Goal: Information Seeking & Learning: Learn about a topic

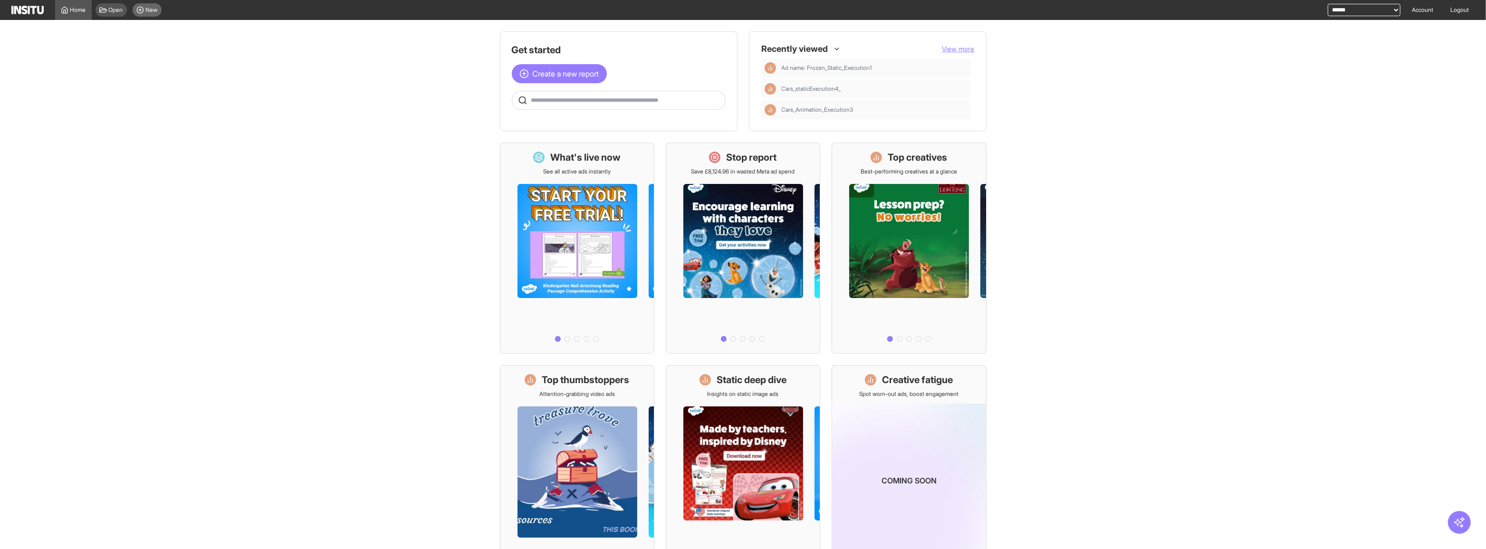
click at [154, 14] on div "New" at bounding box center [147, 9] width 29 height 13
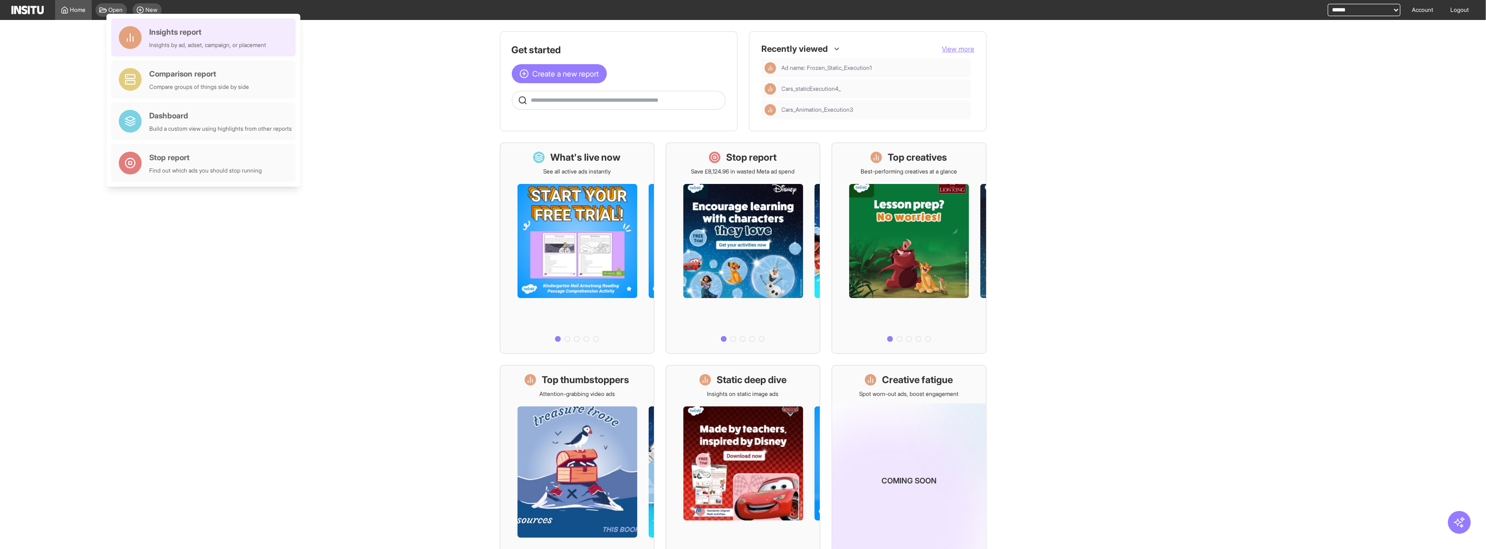
click at [169, 23] on div "Insights report Insights by ad, adset, campaign, or placement" at bounding box center [203, 38] width 184 height 38
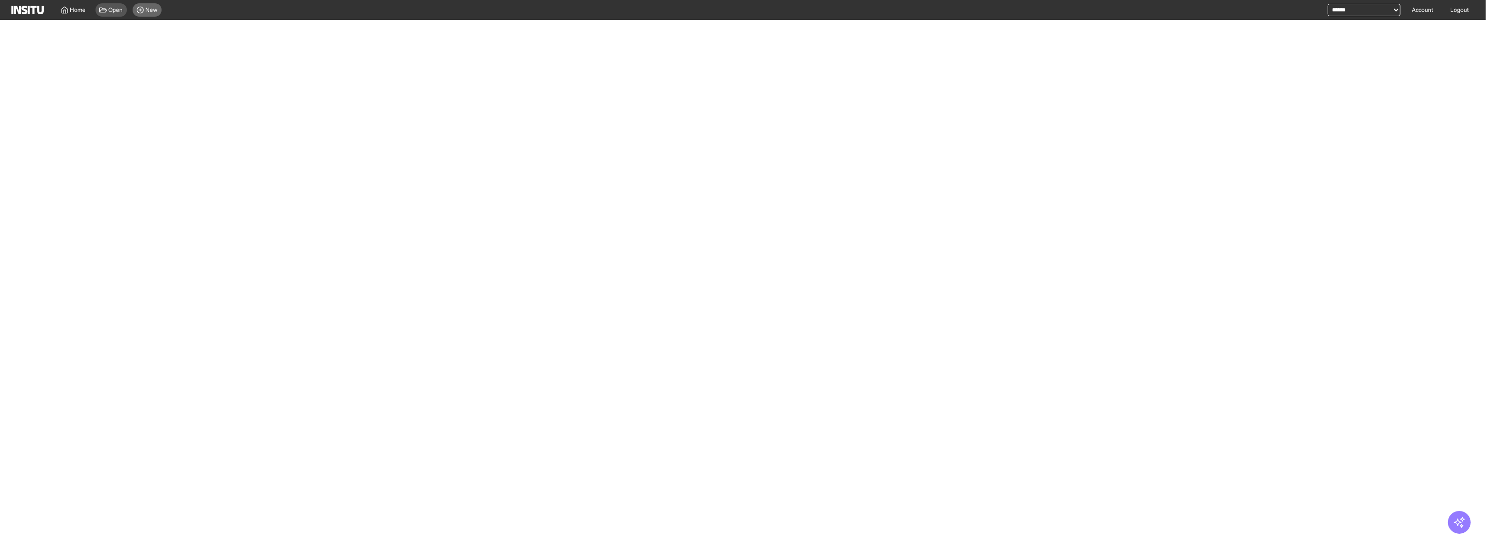
select select "**"
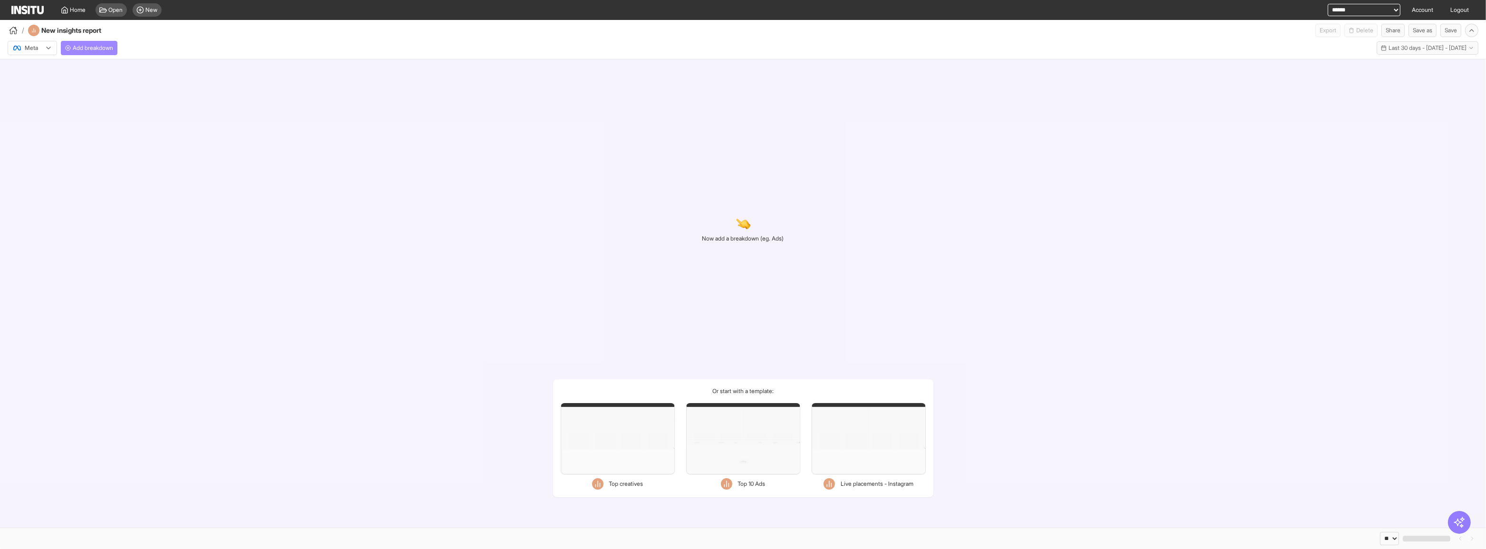
click at [102, 49] on span "Add breakdown" at bounding box center [93, 48] width 40 height 8
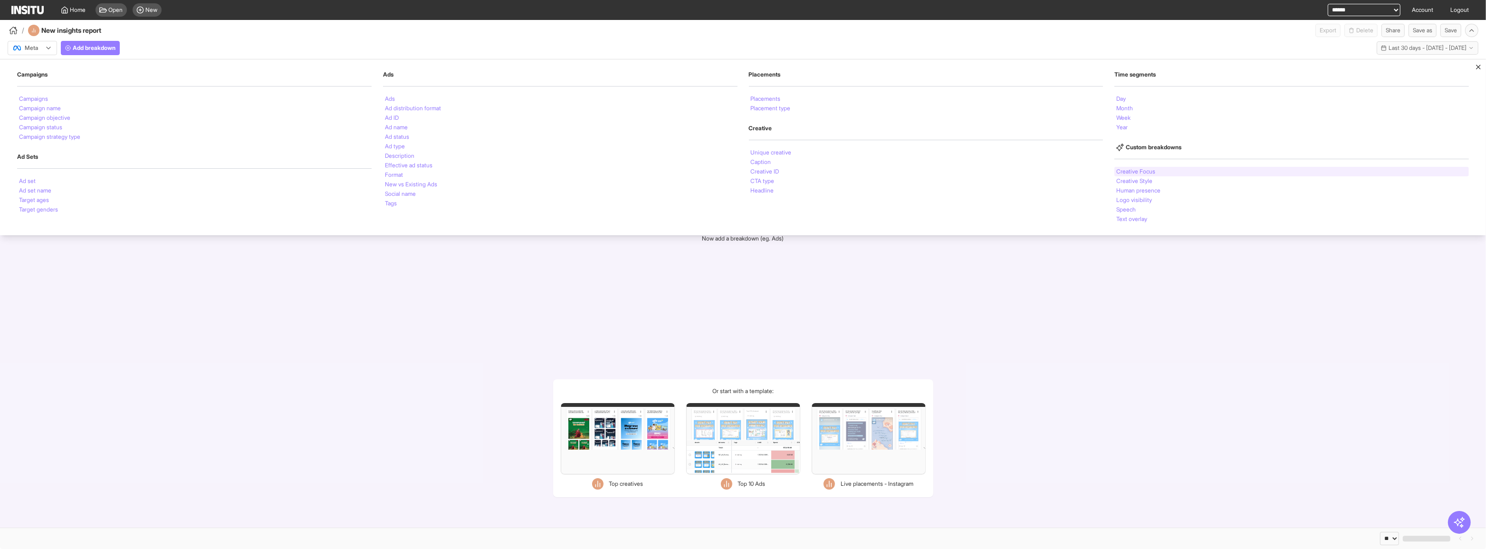
click at [1156, 170] on li "Creative Focus" at bounding box center [1136, 172] width 39 height 6
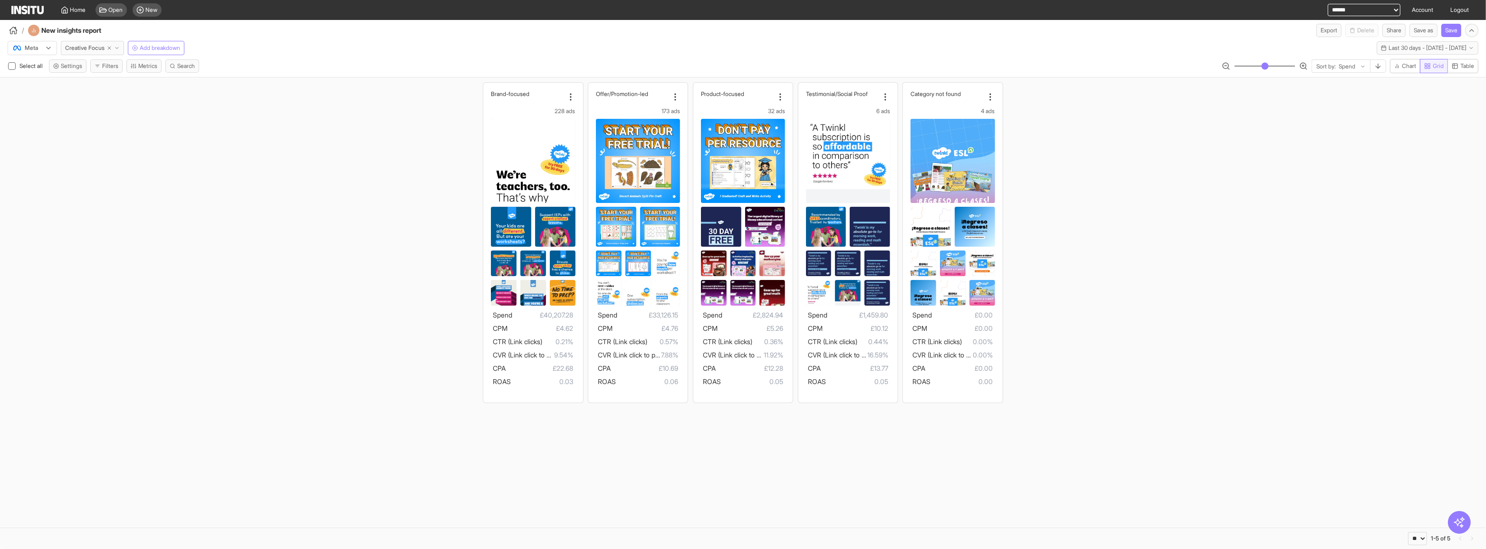
drag, startPoint x: 1458, startPoint y: 72, endPoint x: 1431, endPoint y: 62, distance: 28.7
click at [1458, 72] on button "Table" at bounding box center [1463, 66] width 31 height 14
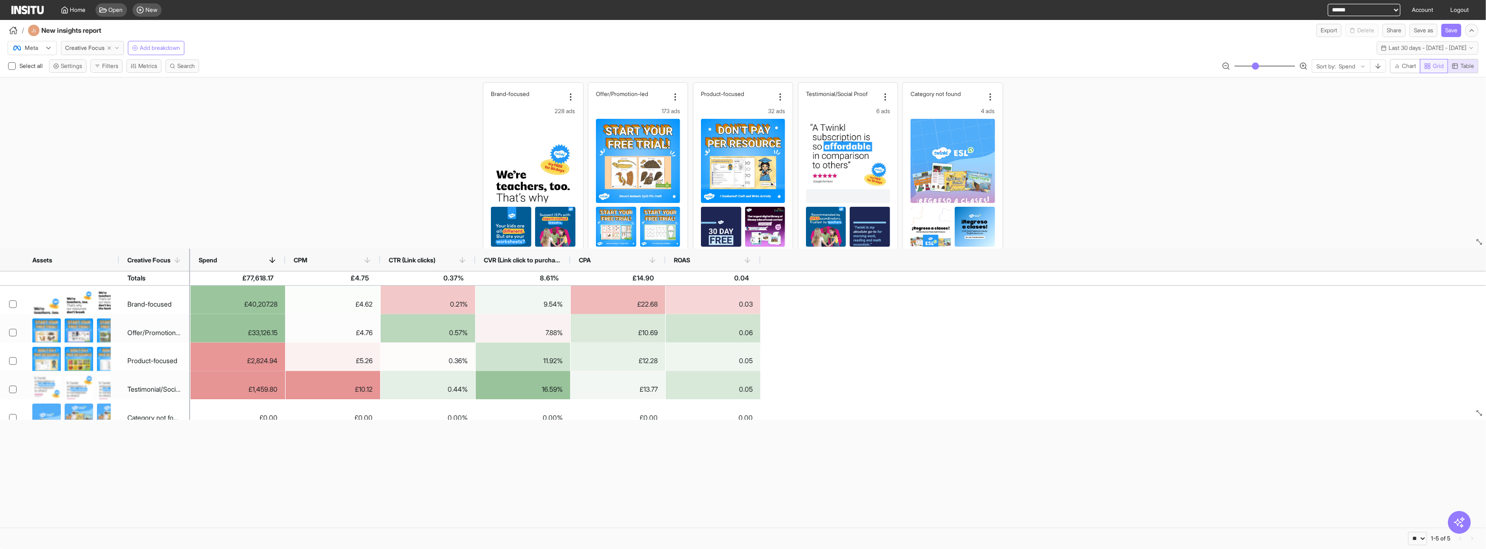
click at [1429, 64] on rect "button" at bounding box center [1429, 65] width 2 height 2
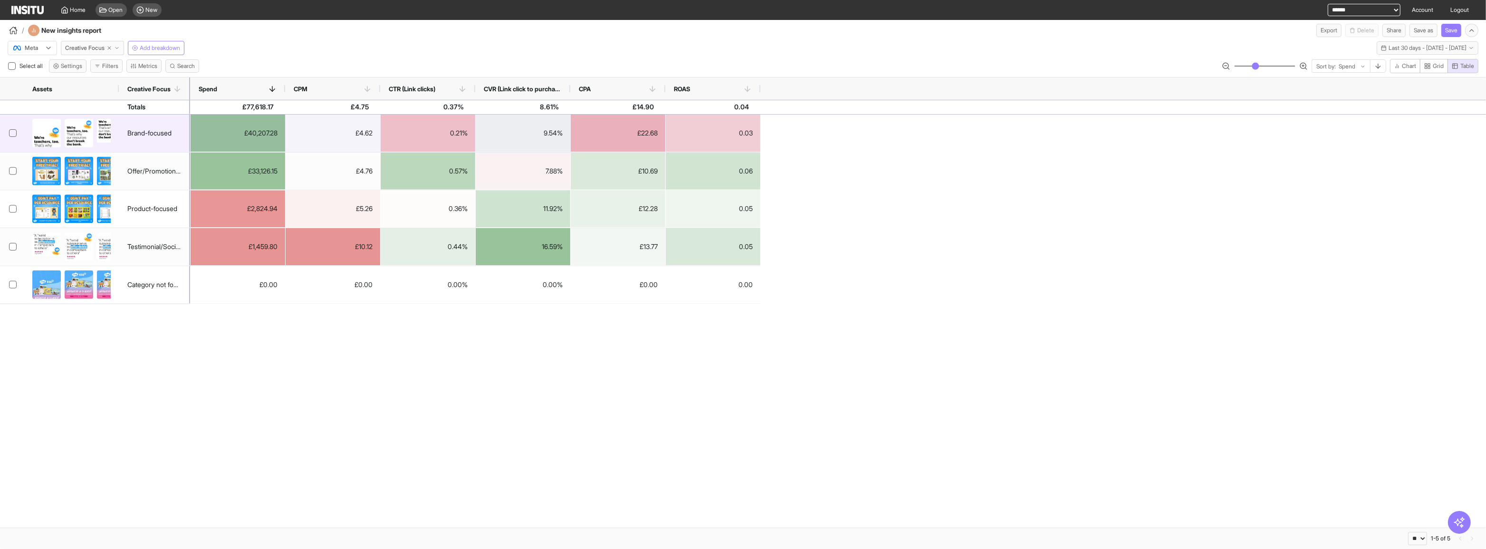
click at [272, 124] on div "£40,207.28" at bounding box center [238, 133] width 95 height 37
drag, startPoint x: 262, startPoint y: 139, endPoint x: 475, endPoint y: 134, distance: 213.0
click at [474, 134] on div "£40,207.28 £4.62 0.21% 9.54% £22.68 0.03" at bounding box center [475, 134] width 570 height 38
click at [13, 133] on icon at bounding box center [12, 132] width 5 height 3
click at [12, 133] on icon at bounding box center [12, 132] width 5 height 3
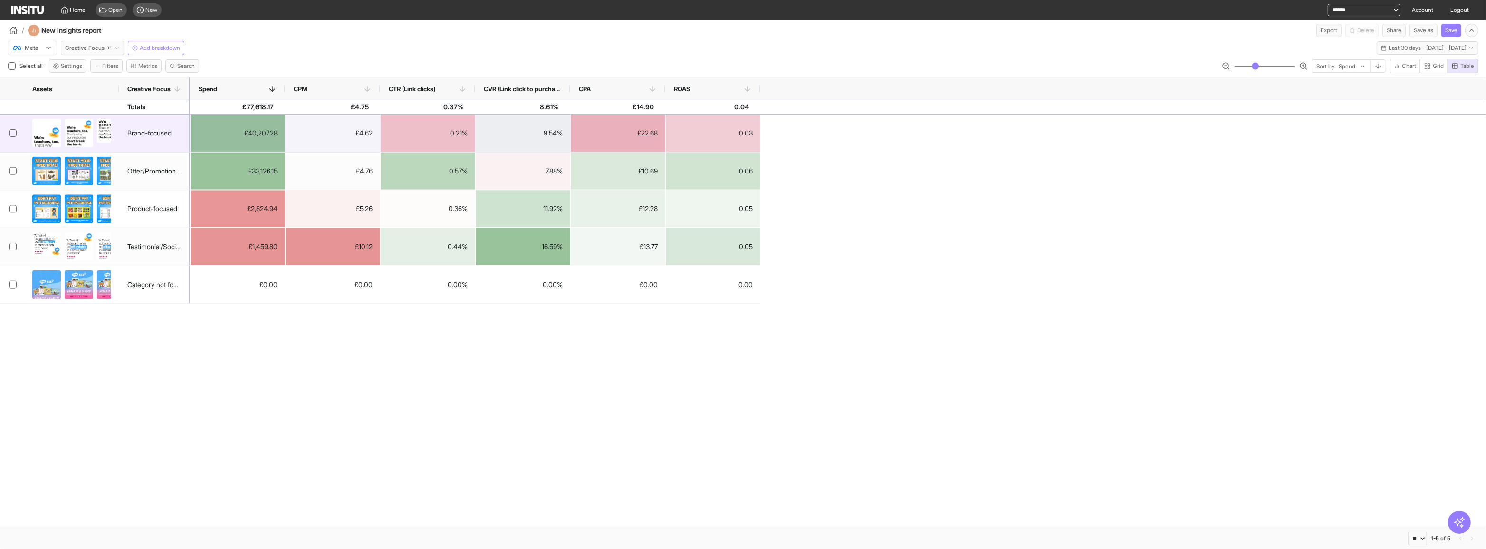
click at [147, 126] on div "Brand-focused" at bounding box center [149, 133] width 44 height 19
drag, startPoint x: 147, startPoint y: 128, endPoint x: 664, endPoint y: 129, distance: 516.7
click at [663, 129] on div "£40,207.28 £4.62 0.21% 9.54% £22.68 0.03" at bounding box center [475, 134] width 570 height 38
drag, startPoint x: 765, startPoint y: 129, endPoint x: 223, endPoint y: 114, distance: 542.1
click at [333, 123] on div "£40,207.28 £4.62 0.21% 9.54% £22.68 0.03 £33,126.15 £4.76 0.57% 7.88% £10.69 0.…" at bounding box center [838, 209] width 1296 height 189
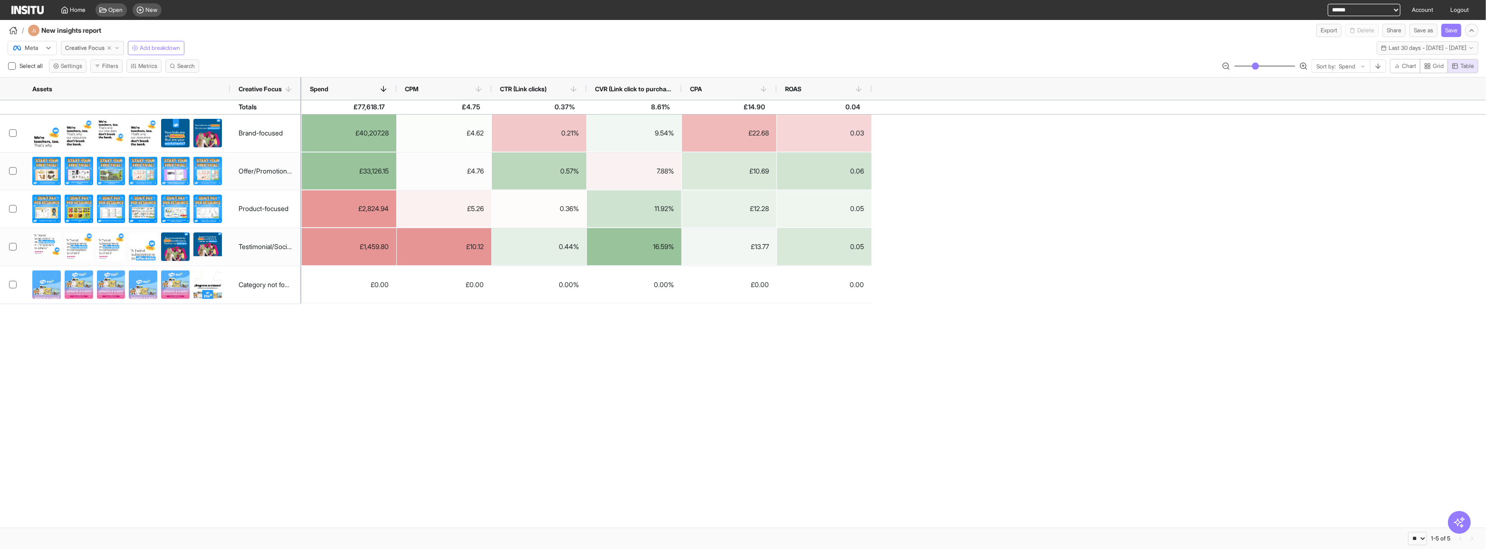
drag, startPoint x: 118, startPoint y: 90, endPoint x: 247, endPoint y: 79, distance: 129.2
click at [230, 83] on div at bounding box center [230, 88] width 4 height 22
click at [301, 87] on div "Assets Creative Focus Spend CPM CTR (Link clicks)" at bounding box center [743, 88] width 1486 height 23
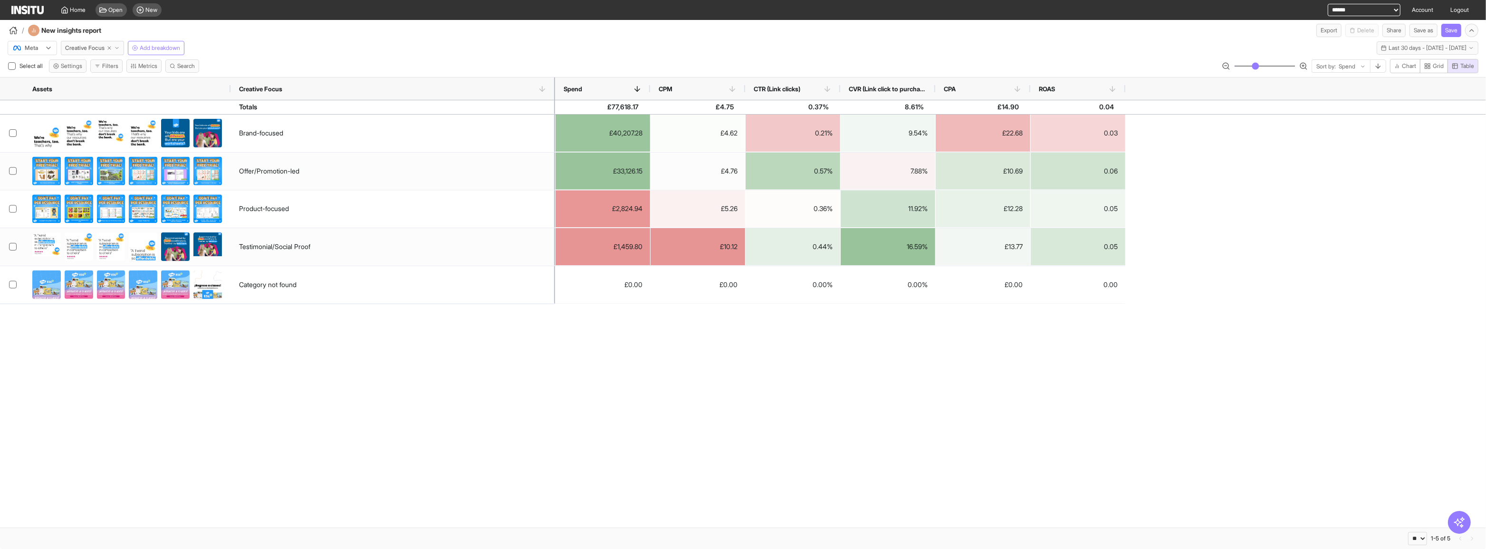
drag, startPoint x: 300, startPoint y: 87, endPoint x: 588, endPoint y: 90, distance: 287.6
click at [592, 75] on div "Meta Creative Focus Add breakdown Last 30 days - [DATE] - [DATE] [DATE] - [DATE…" at bounding box center [743, 293] width 1486 height 512
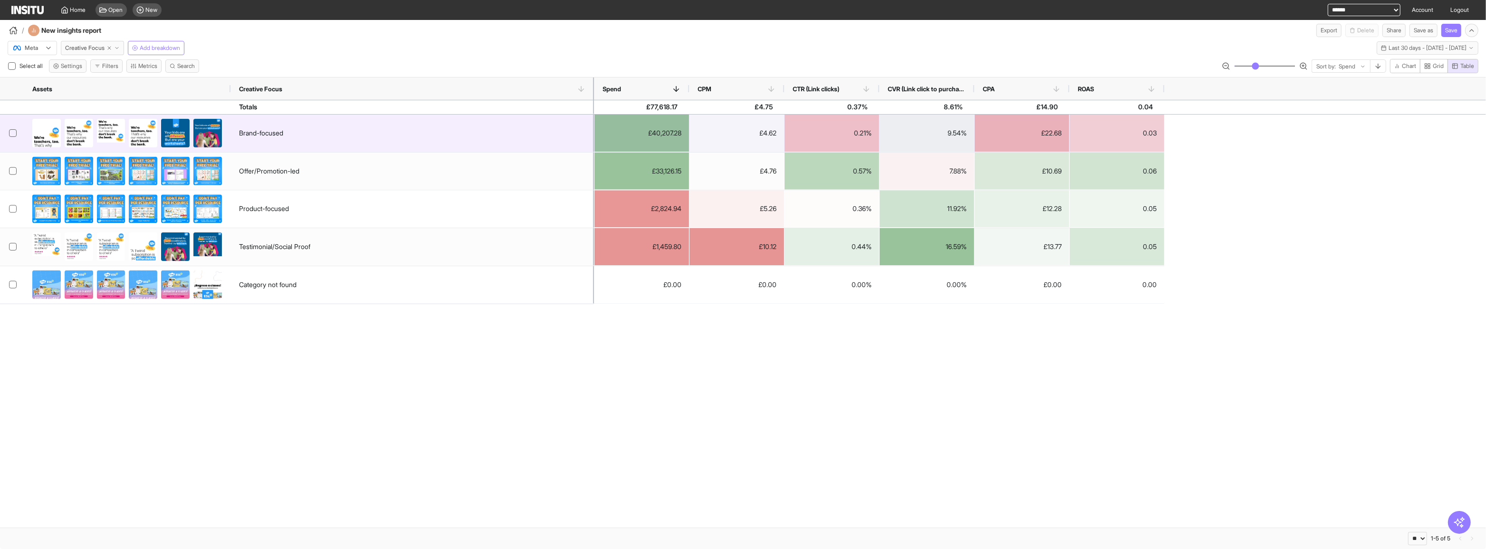
click at [571, 135] on div "Brand-focused" at bounding box center [413, 134] width 364 height 38
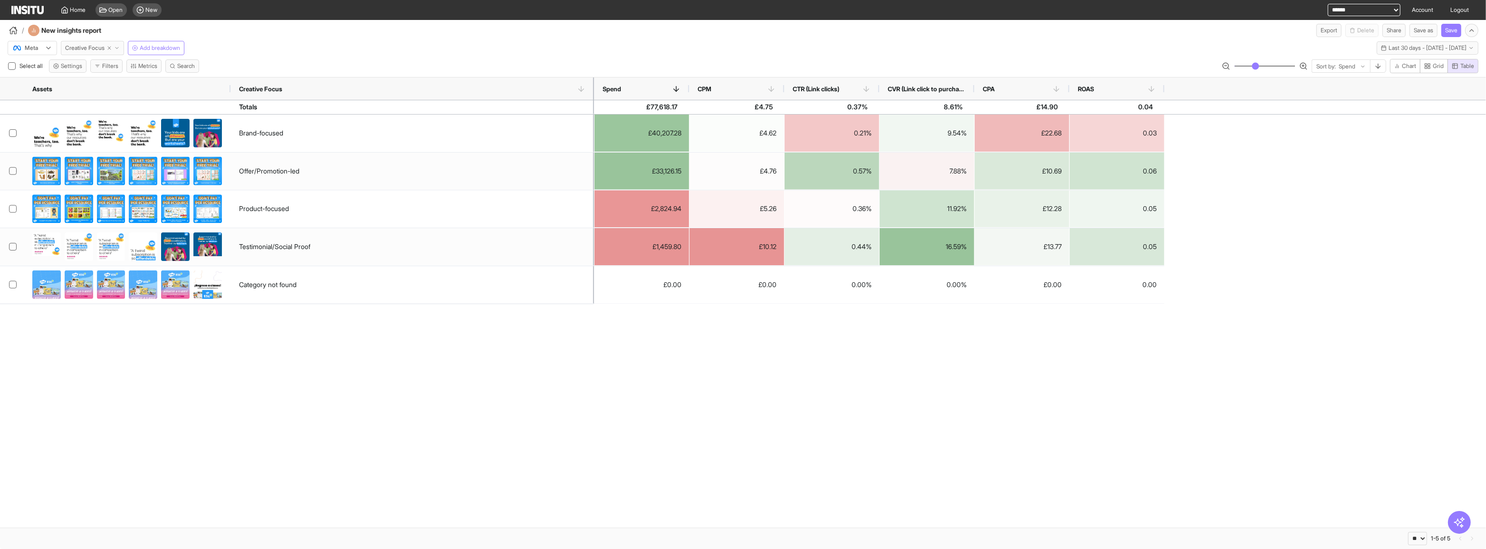
click at [119, 45] on icon "button" at bounding box center [117, 48] width 6 height 6
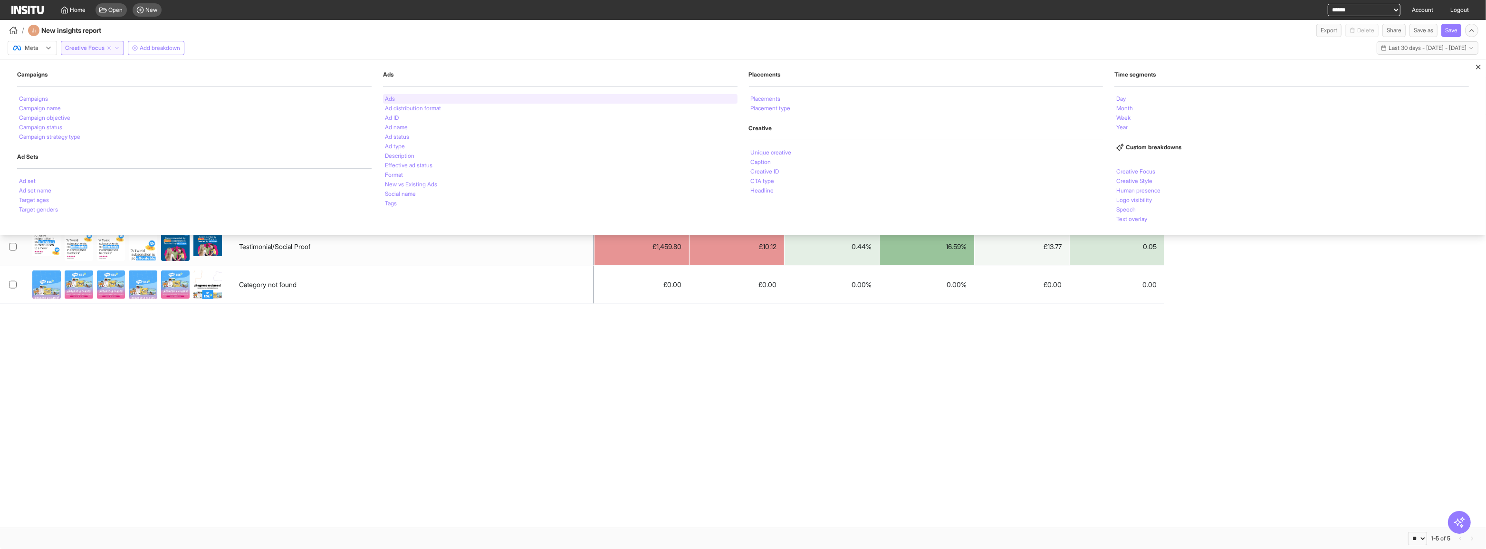
click at [575, 101] on div "Ads" at bounding box center [560, 99] width 355 height 10
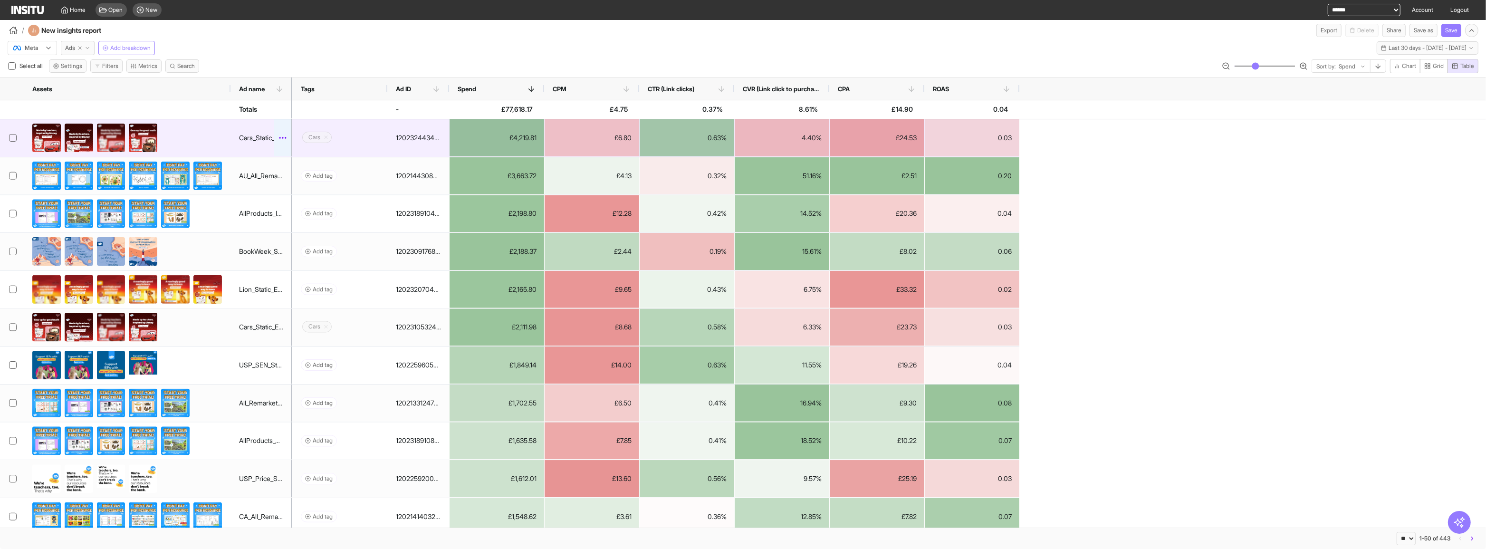
click at [283, 137] on icon at bounding box center [283, 138] width 10 height 10
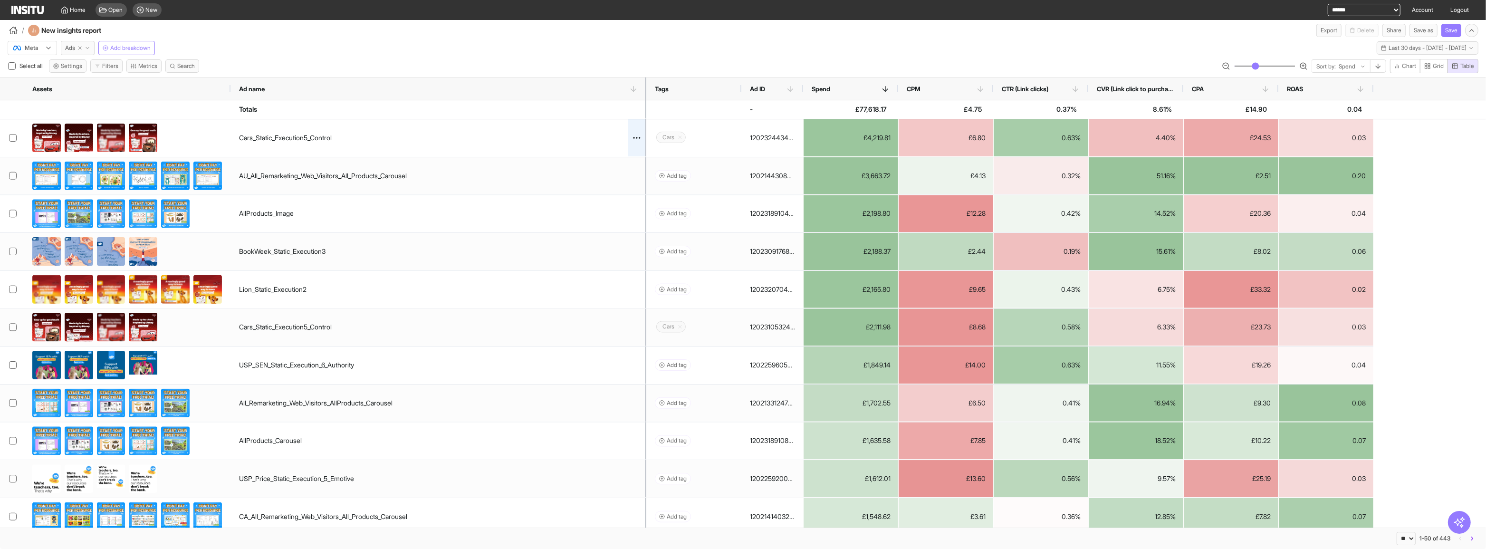
drag, startPoint x: 290, startPoint y: 88, endPoint x: 645, endPoint y: 119, distance: 355.5
click at [645, 119] on div "Assets Ad name Tags Ad ID -" at bounding box center [743, 302] width 1486 height 450
click at [632, 128] on div at bounding box center [636, 137] width 17 height 37
click at [637, 143] on div at bounding box center [636, 137] width 17 height 37
click at [637, 137] on icon at bounding box center [637, 138] width 10 height 10
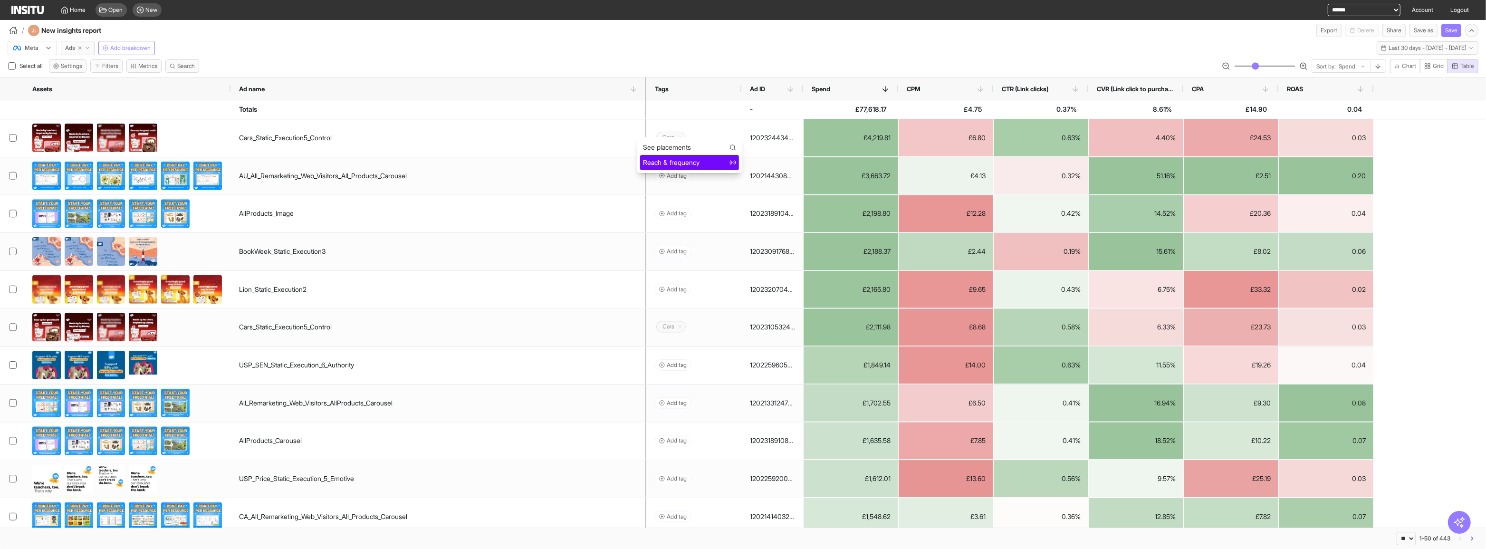
click at [649, 158] on span "Reach & frequency" at bounding box center [671, 163] width 57 height 10
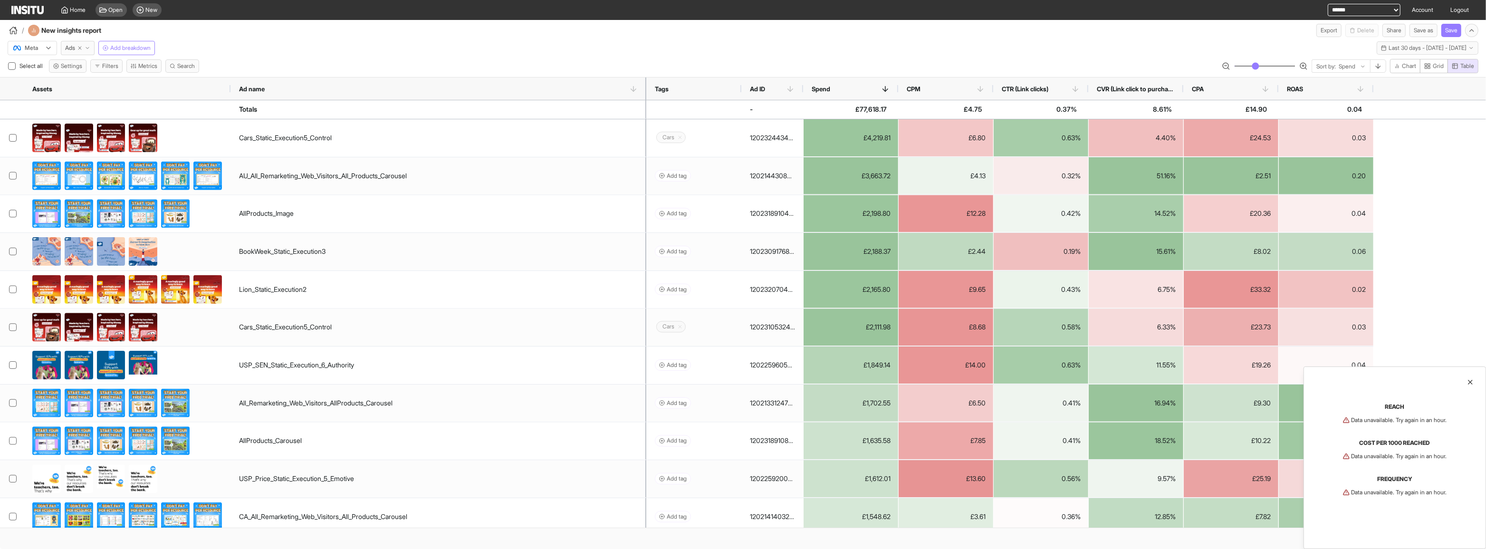
click at [1469, 380] on div at bounding box center [1395, 382] width 182 height 30
click at [1469, 380] on line at bounding box center [1471, 382] width 4 height 4
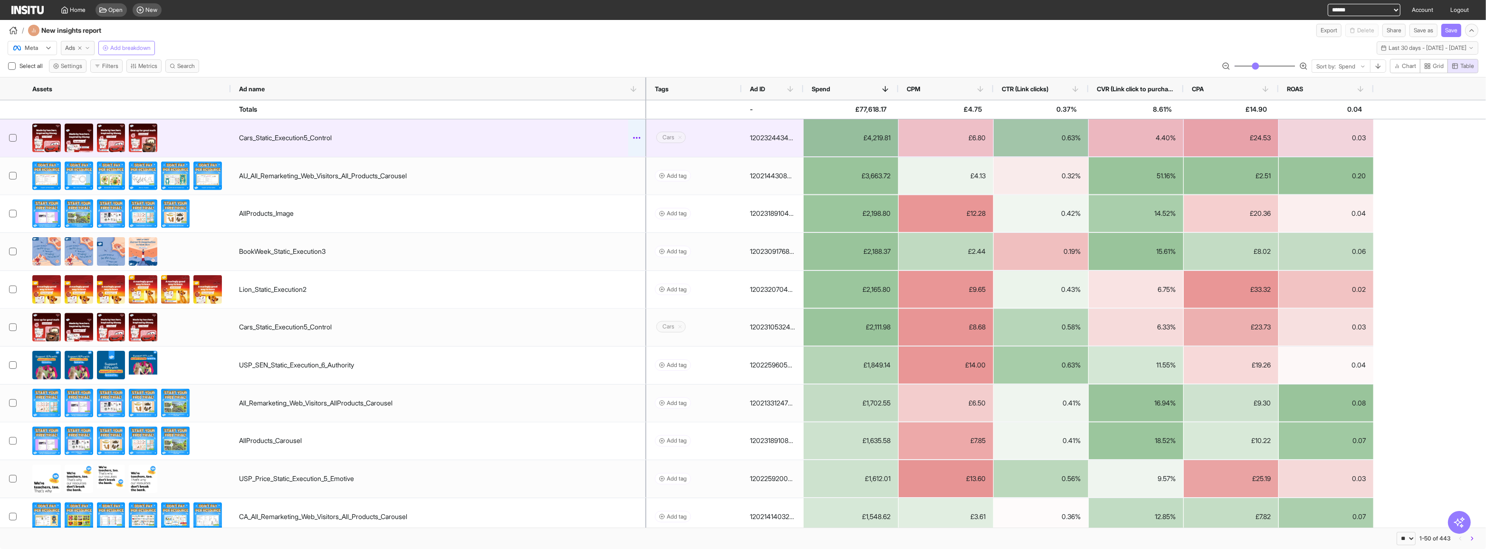
click at [636, 133] on icon at bounding box center [637, 138] width 10 height 10
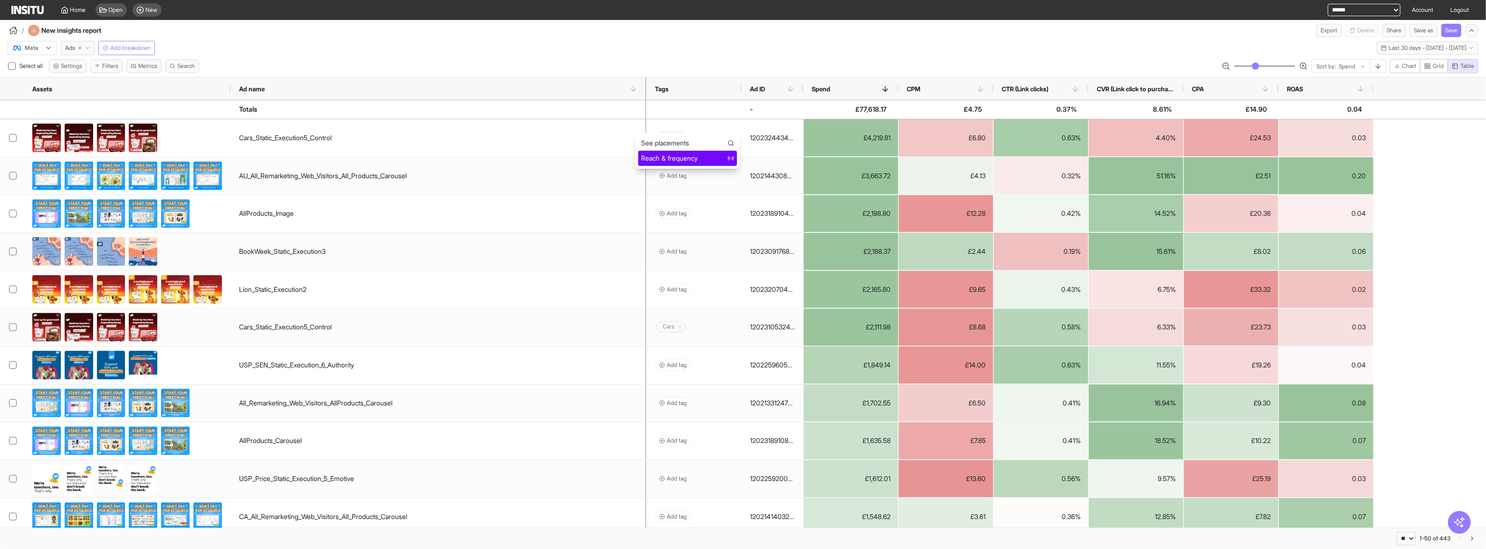
click at [710, 154] on div "Reach & frequency" at bounding box center [687, 159] width 93 height 10
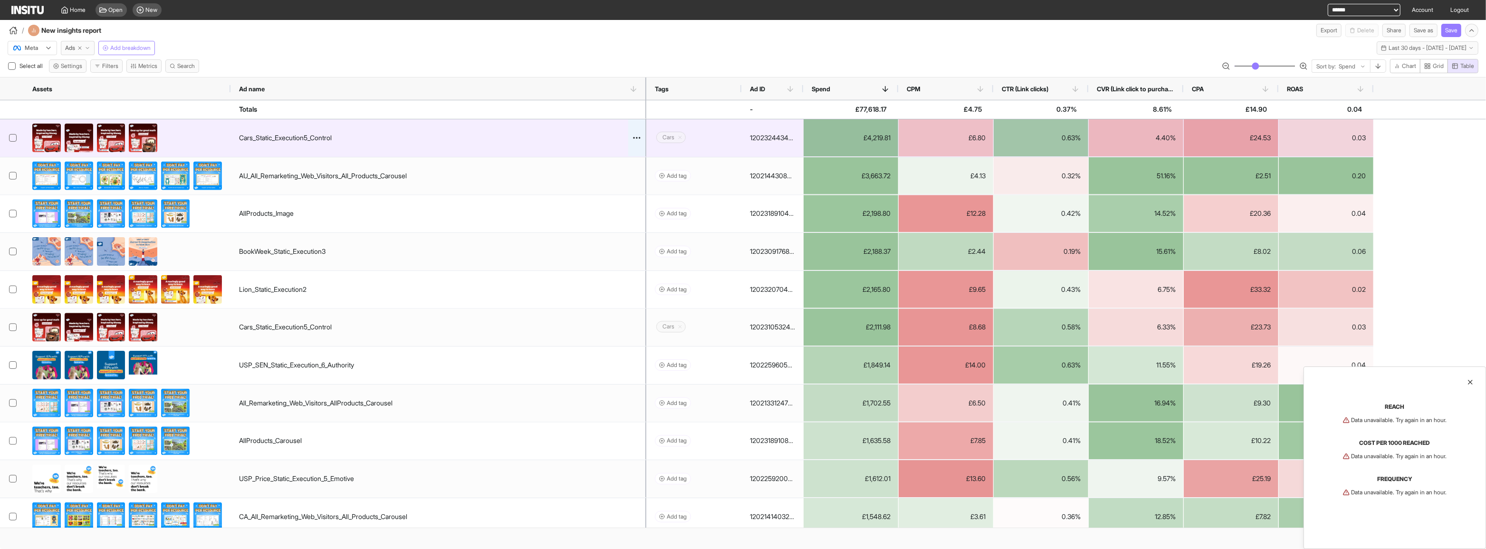
click at [634, 146] on div at bounding box center [636, 137] width 17 height 37
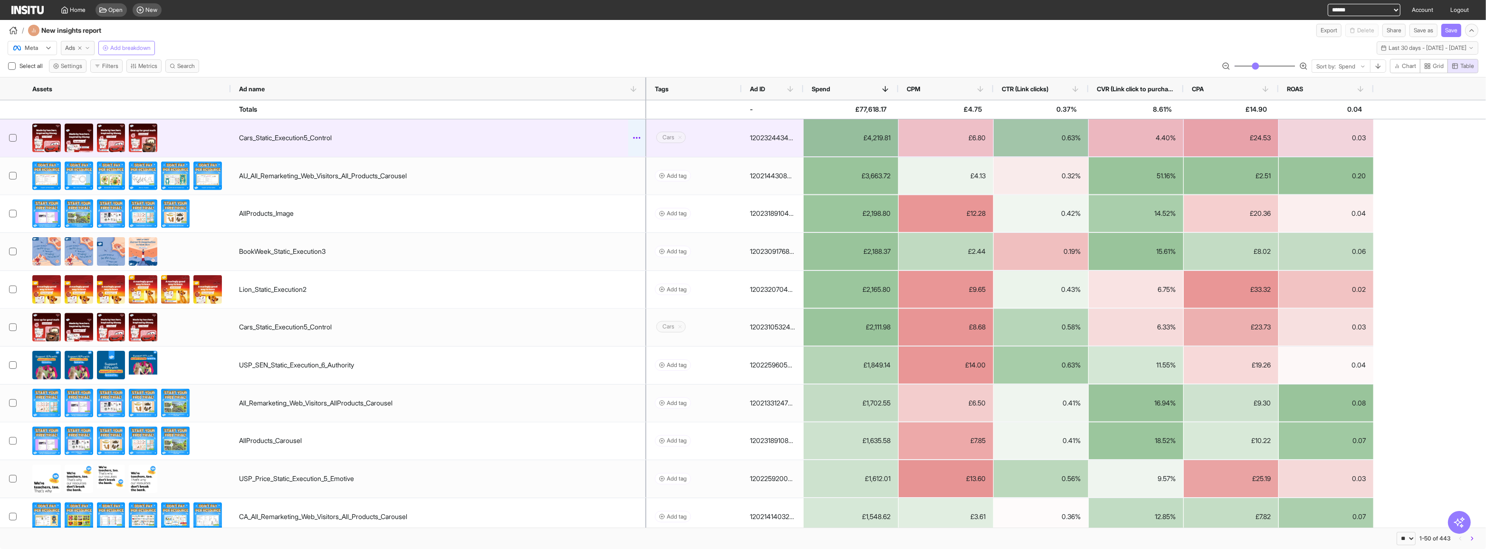
click at [637, 137] on circle at bounding box center [637, 137] width 1 height 1
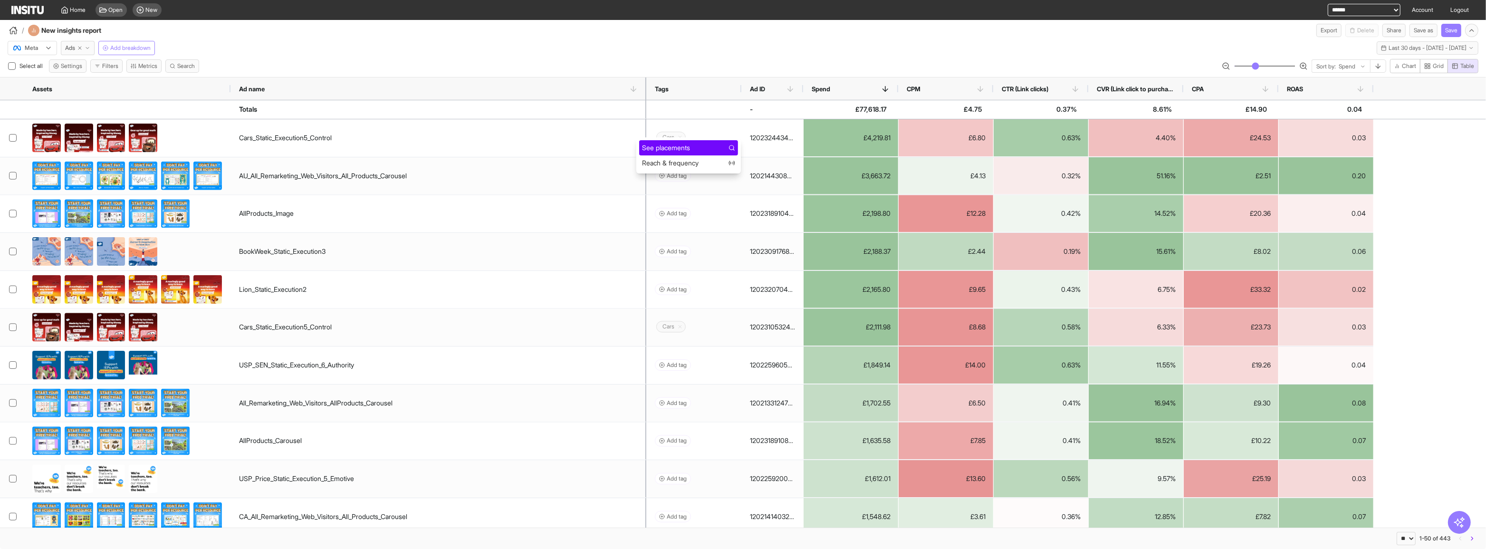
click at [663, 147] on span "See placements" at bounding box center [666, 148] width 48 height 10
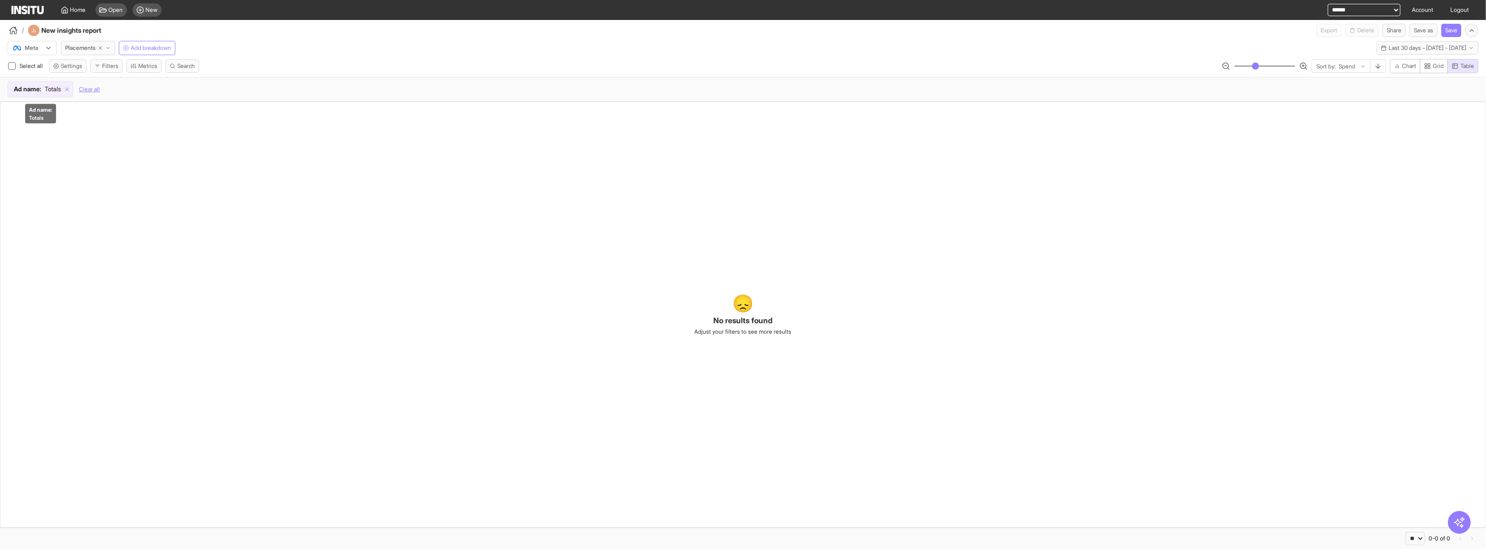
click at [69, 84] on div "Ad name : Totals" at bounding box center [40, 89] width 65 height 15
click at [141, 37] on icon at bounding box center [140, 35] width 11 height 11
click at [70, 90] on icon at bounding box center [67, 89] width 7 height 7
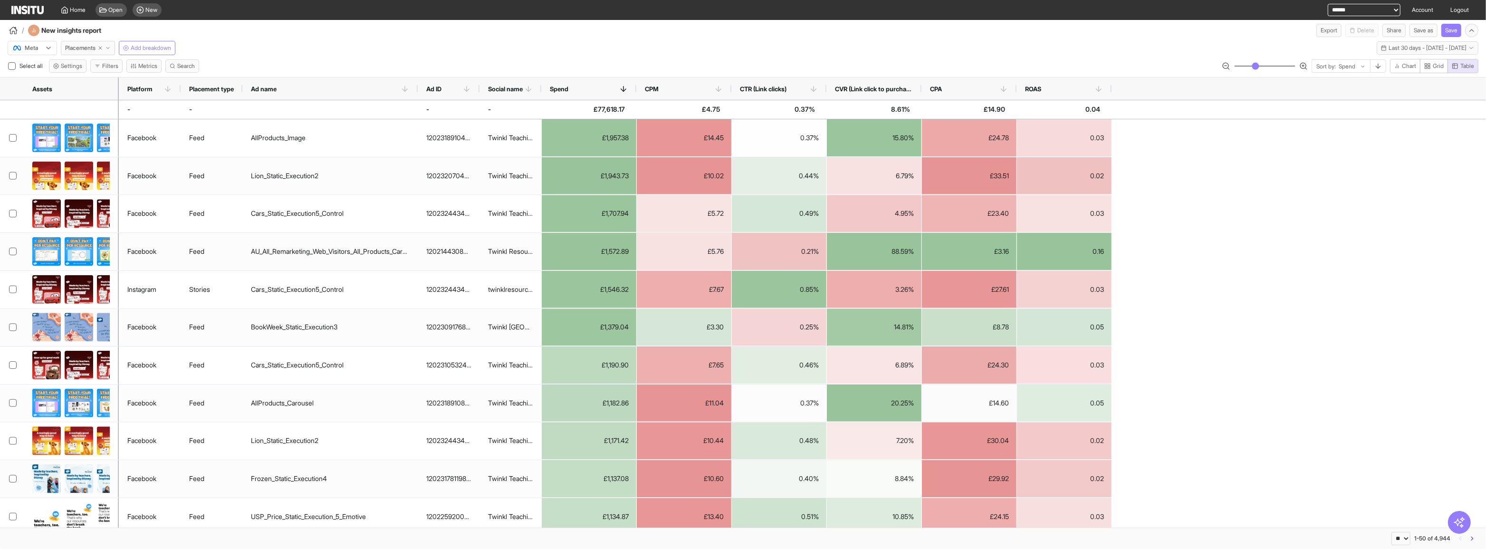
drag, startPoint x: 303, startPoint y: 82, endPoint x: 416, endPoint y: 94, distance: 114.2
click at [416, 94] on div at bounding box center [418, 88] width 4 height 22
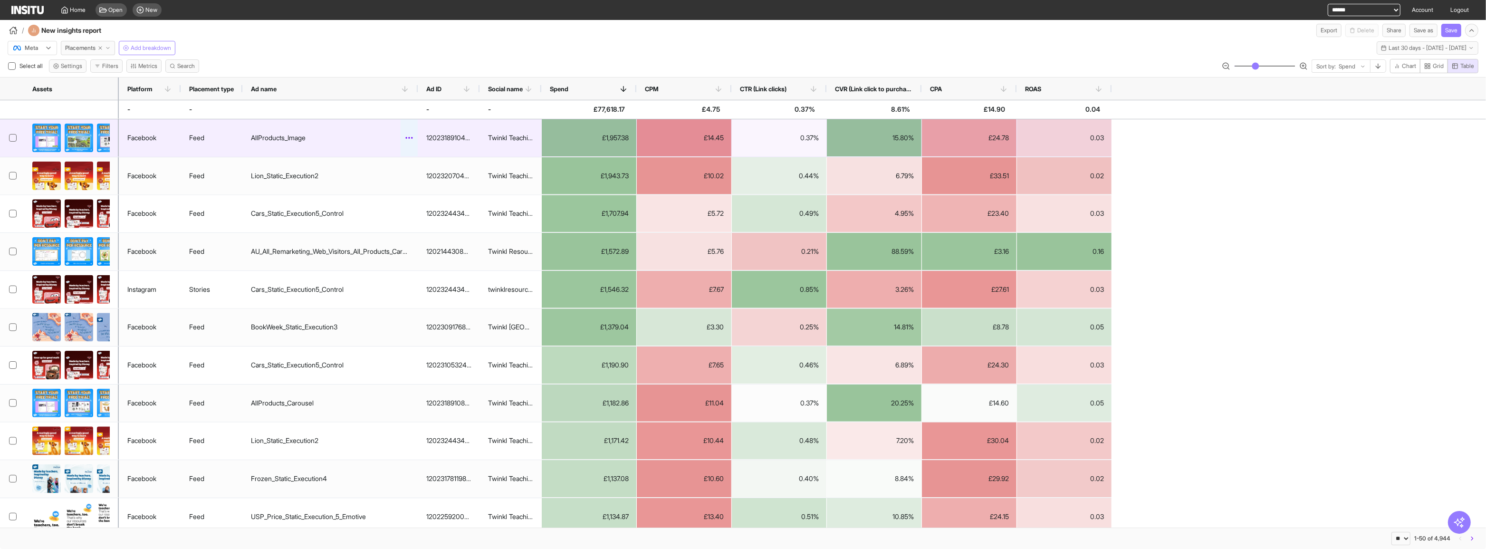
click at [408, 138] on icon at bounding box center [410, 138] width 10 height 10
click at [367, 133] on div "AllProducts_Image" at bounding box center [329, 138] width 175 height 38
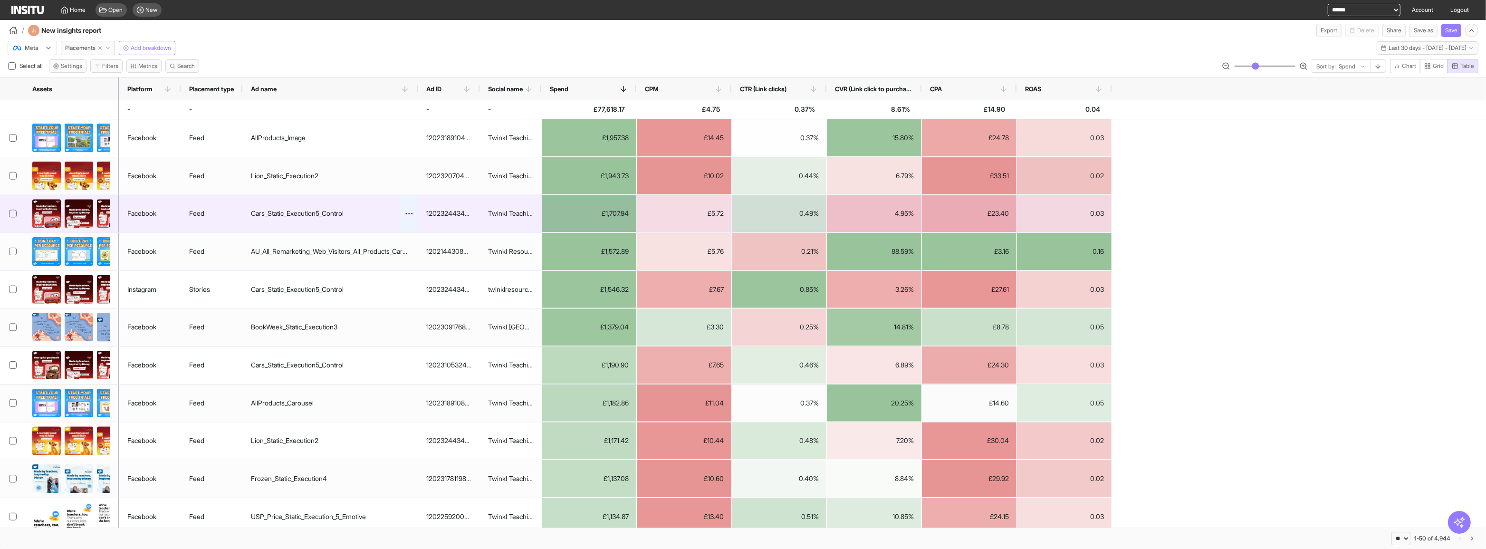
click at [411, 213] on icon at bounding box center [410, 214] width 10 height 10
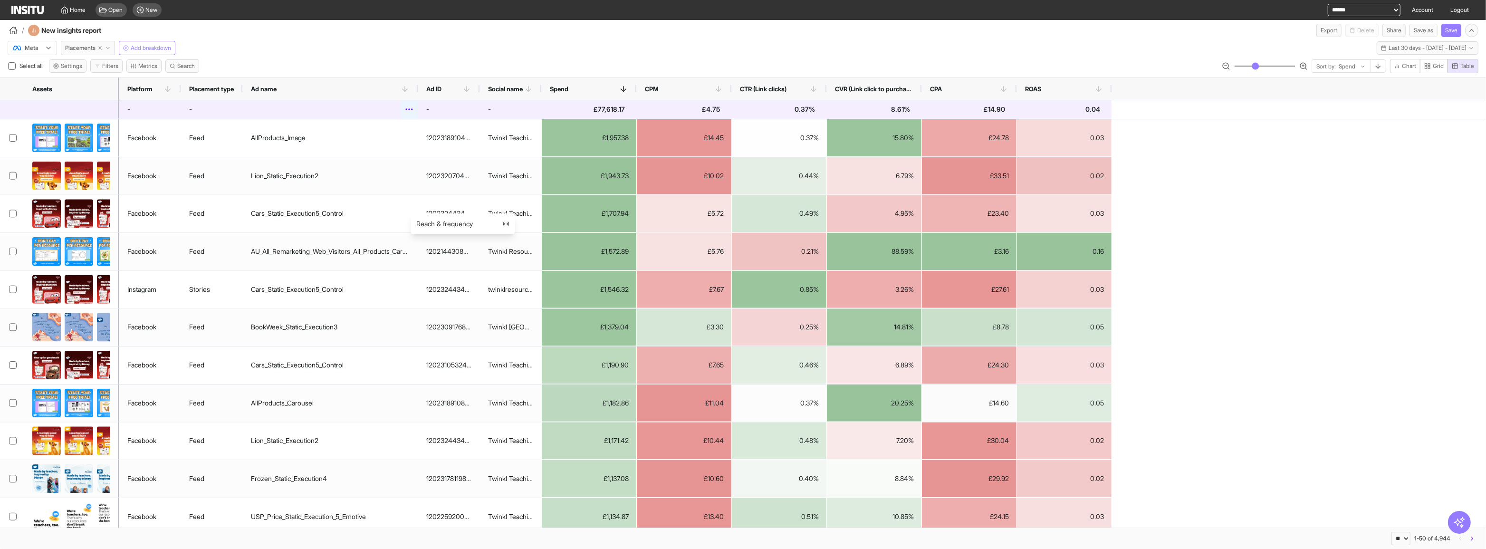
click at [411, 111] on icon at bounding box center [410, 110] width 10 height 10
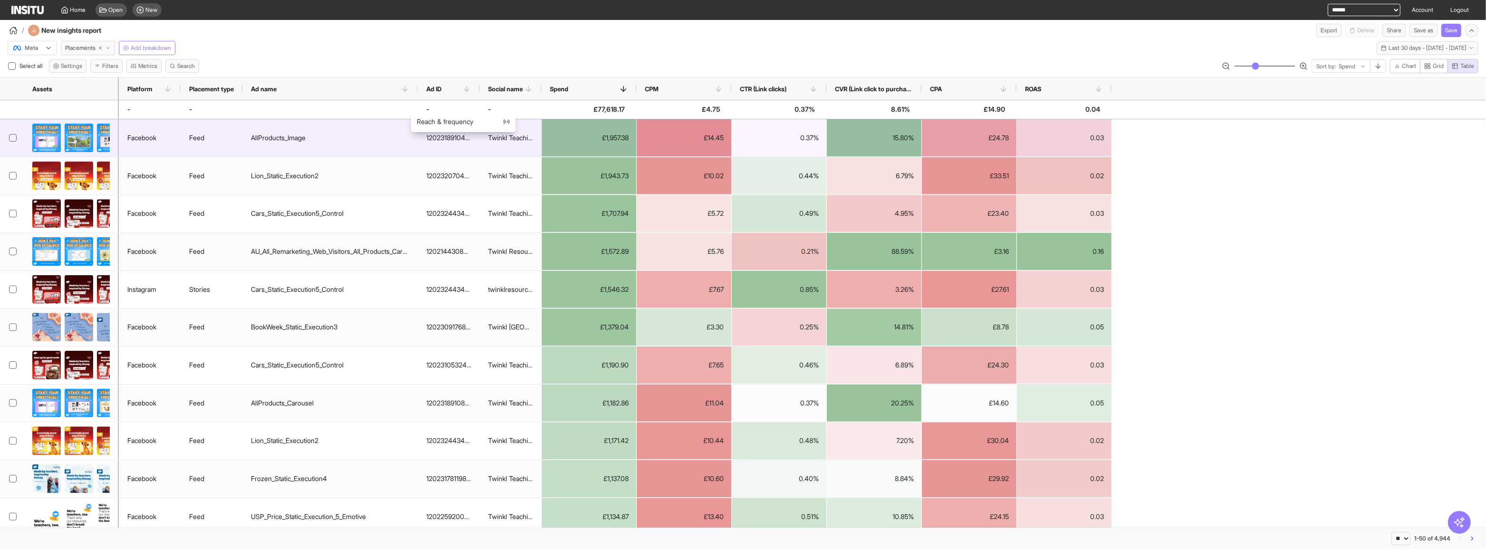
click at [326, 133] on div "AllProducts_Image" at bounding box center [329, 138] width 175 height 38
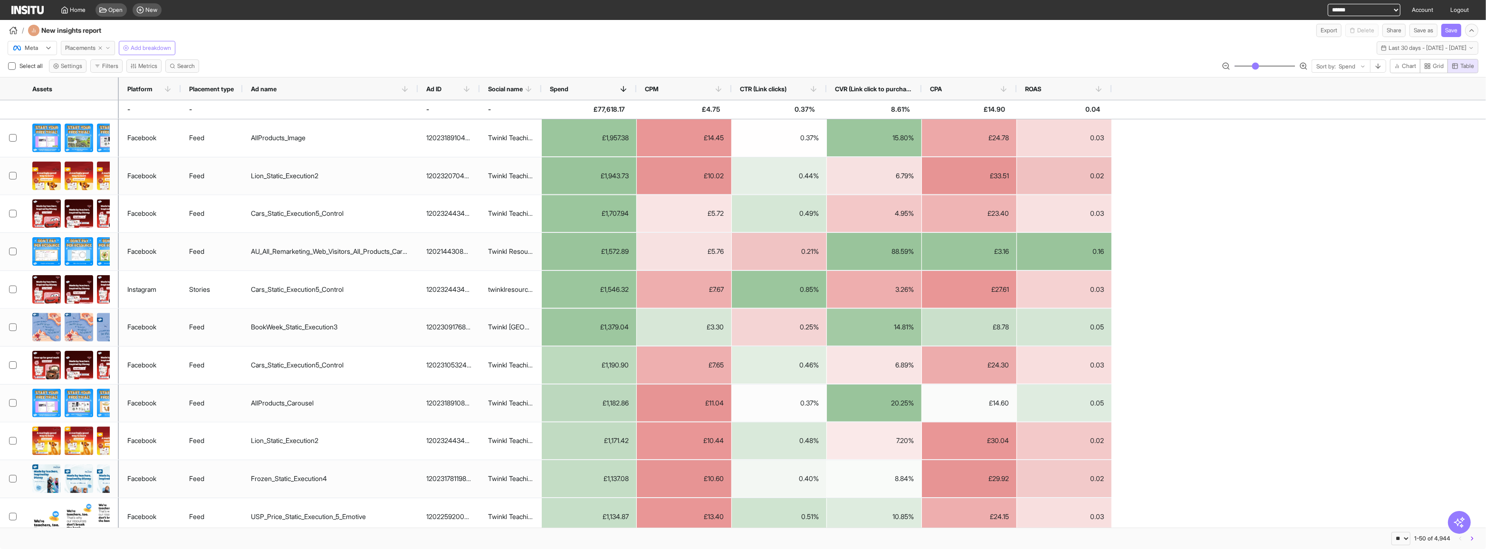
click at [109, 48] on icon "button" at bounding box center [108, 48] width 6 height 6
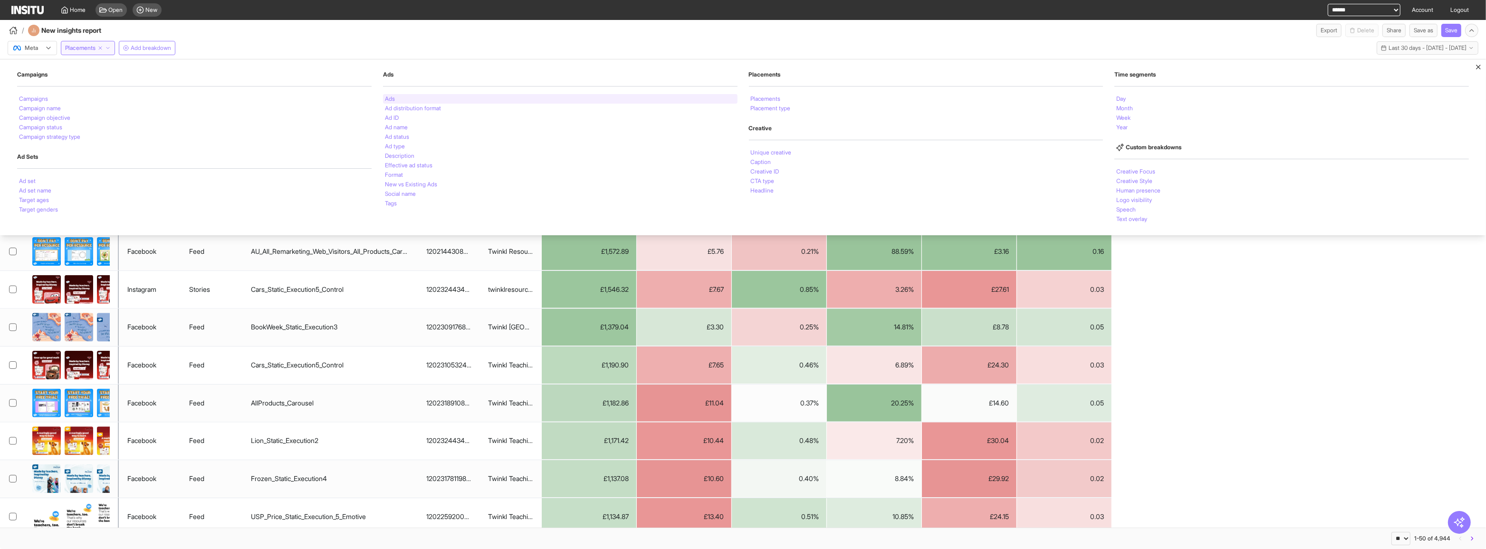
click at [392, 102] on div "Ads" at bounding box center [560, 99] width 355 height 10
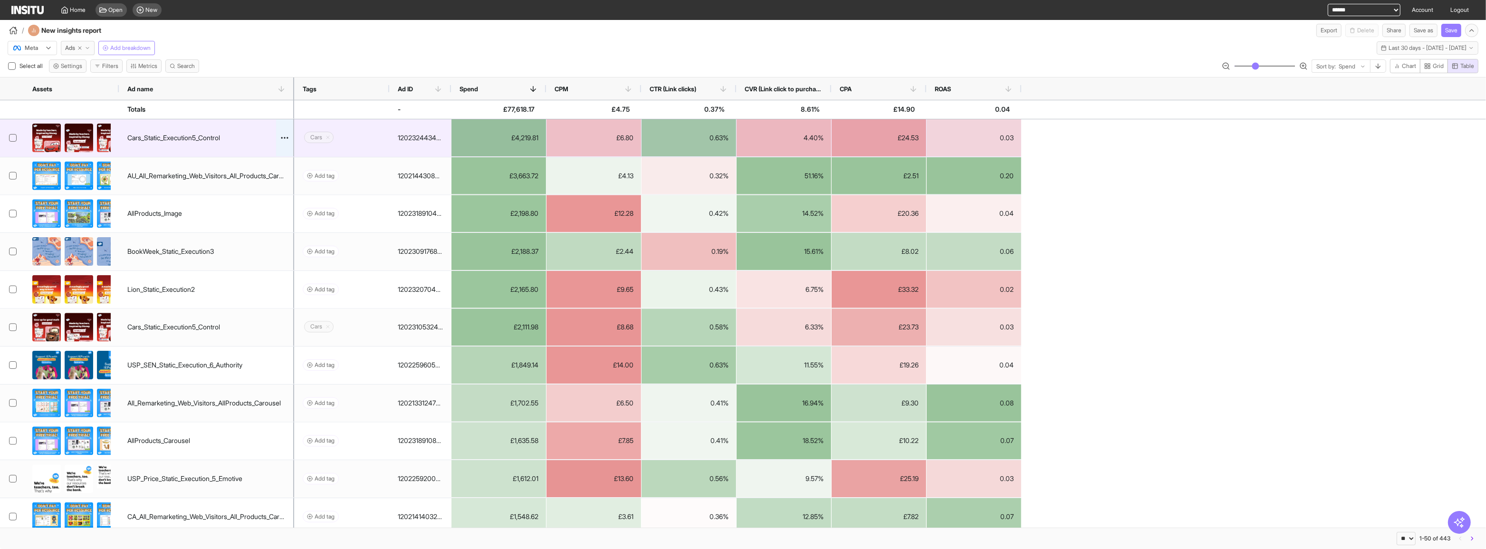
click at [285, 144] on div at bounding box center [284, 137] width 17 height 37
click at [285, 137] on circle at bounding box center [284, 137] width 1 height 1
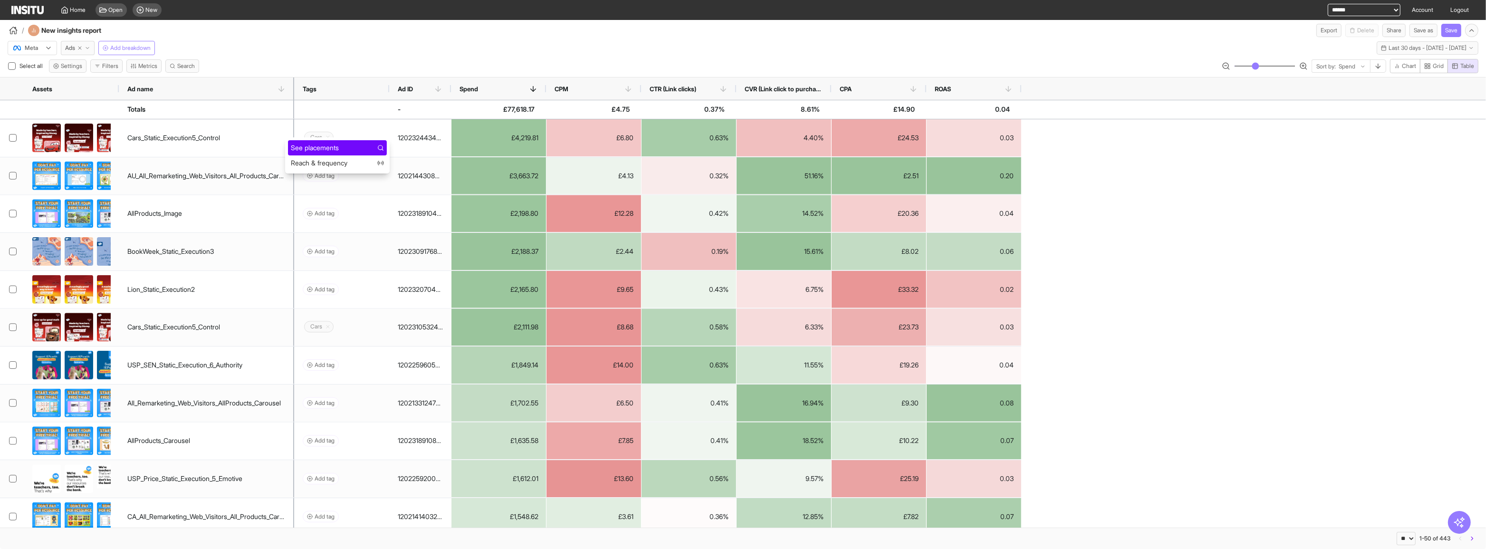
click at [299, 144] on span "See placements" at bounding box center [315, 148] width 48 height 10
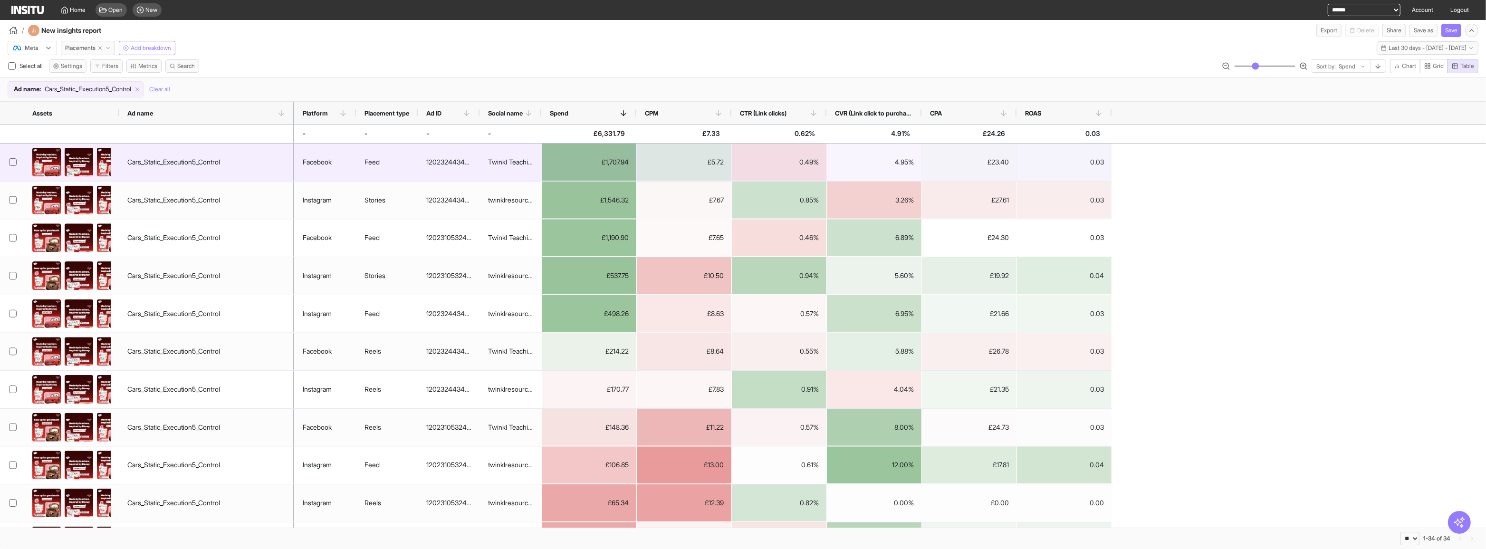
click at [560, 172] on div "£1,707.94" at bounding box center [589, 162] width 95 height 37
drag, startPoint x: 560, startPoint y: 172, endPoint x: 513, endPoint y: 165, distance: 46.7
click at [513, 165] on div "Twinkl Teaching Resources - [GEOGRAPHIC_DATA]" at bounding box center [510, 162] width 45 height 19
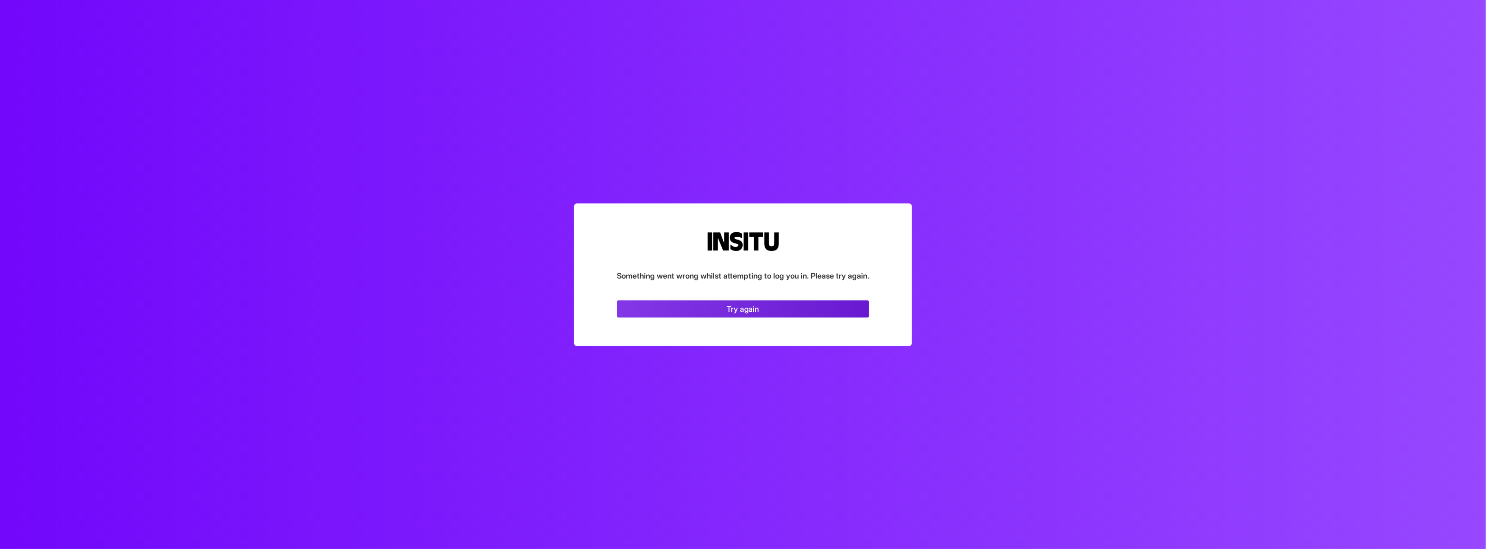
click at [724, 315] on link "Try again" at bounding box center [743, 308] width 252 height 17
click at [646, 302] on link "Try again" at bounding box center [743, 308] width 252 height 17
